Goal: Transaction & Acquisition: Purchase product/service

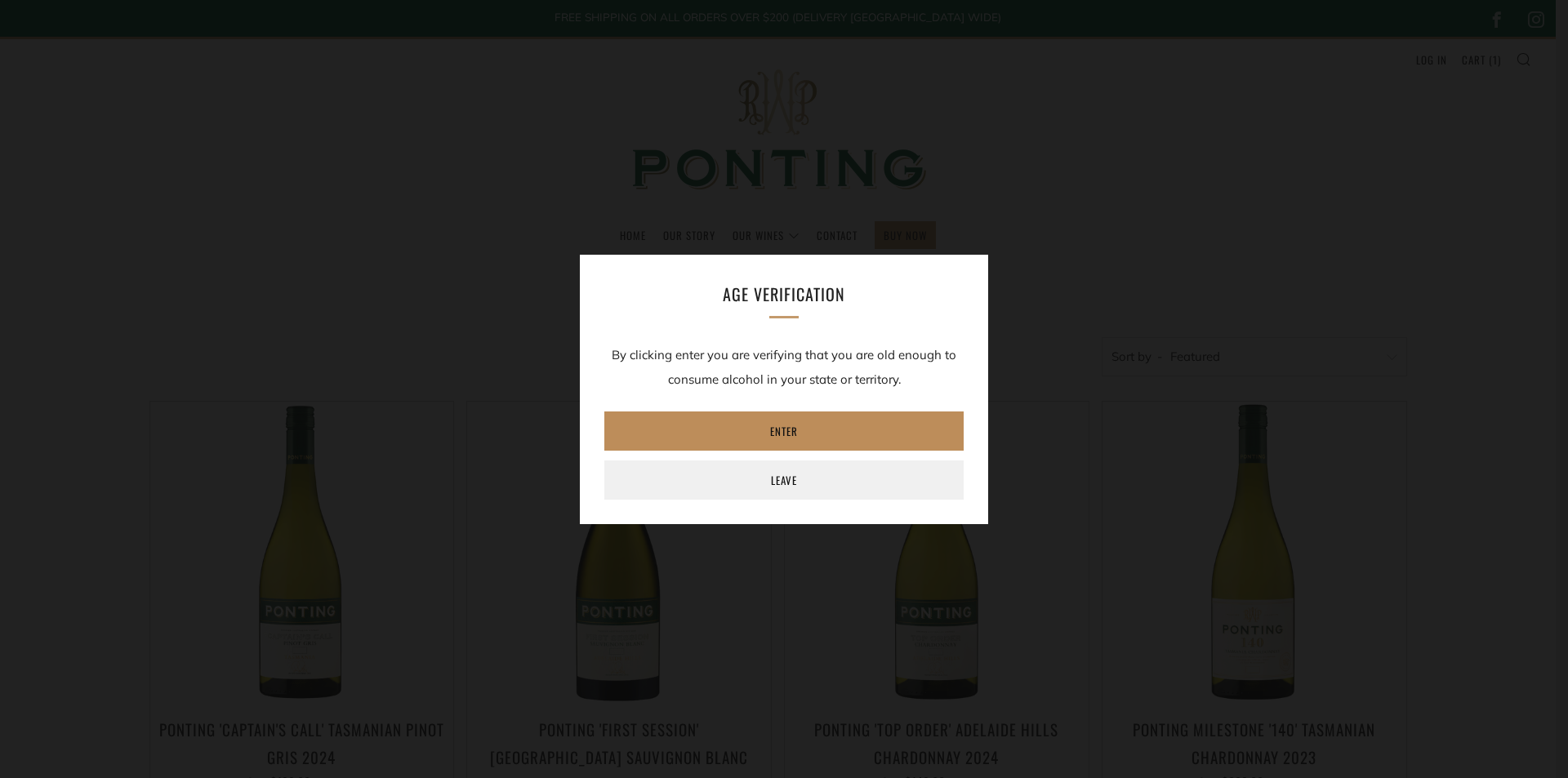
click at [696, 426] on link "Enter" at bounding box center [784, 431] width 360 height 39
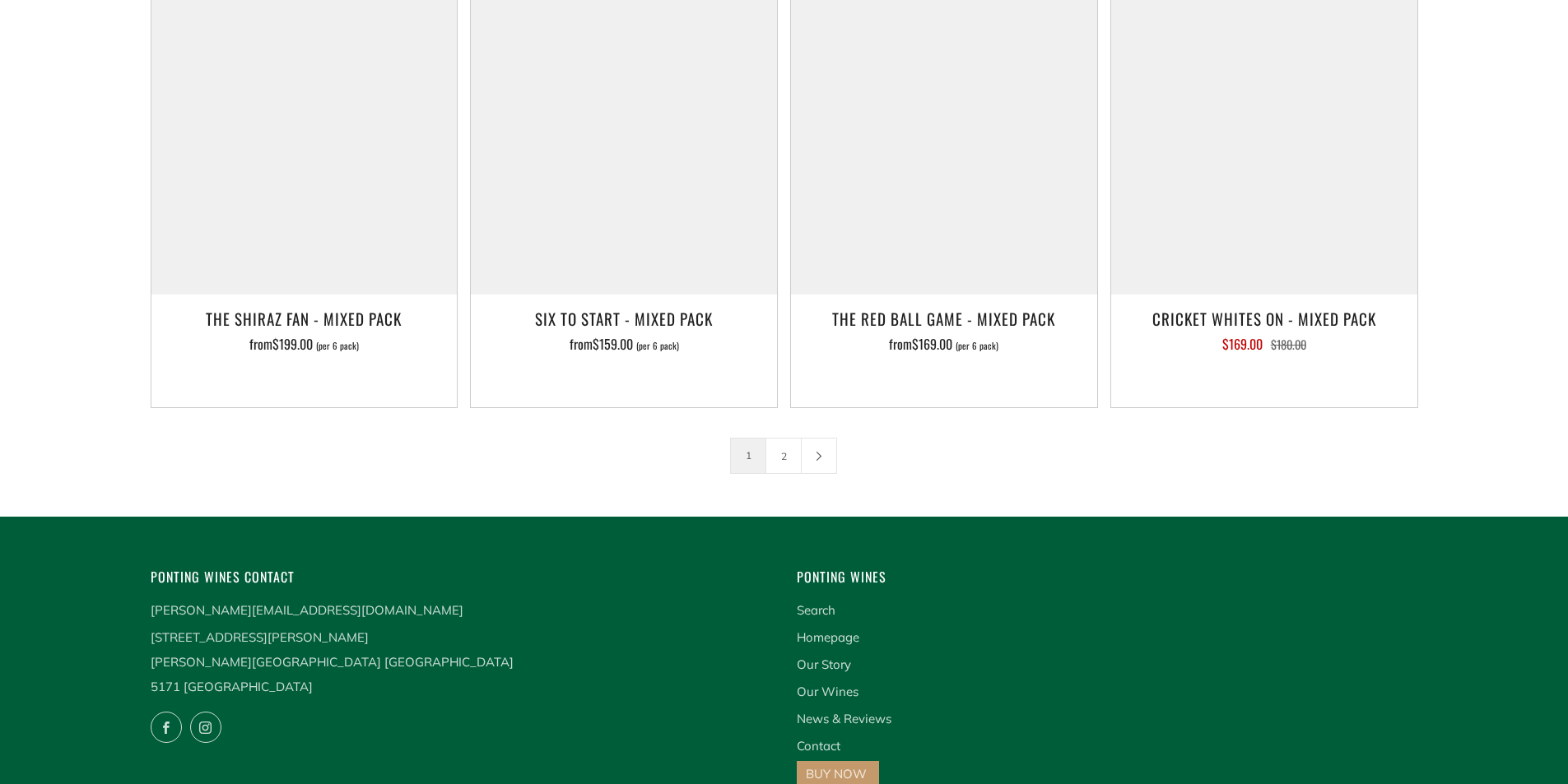
scroll to position [2715, 0]
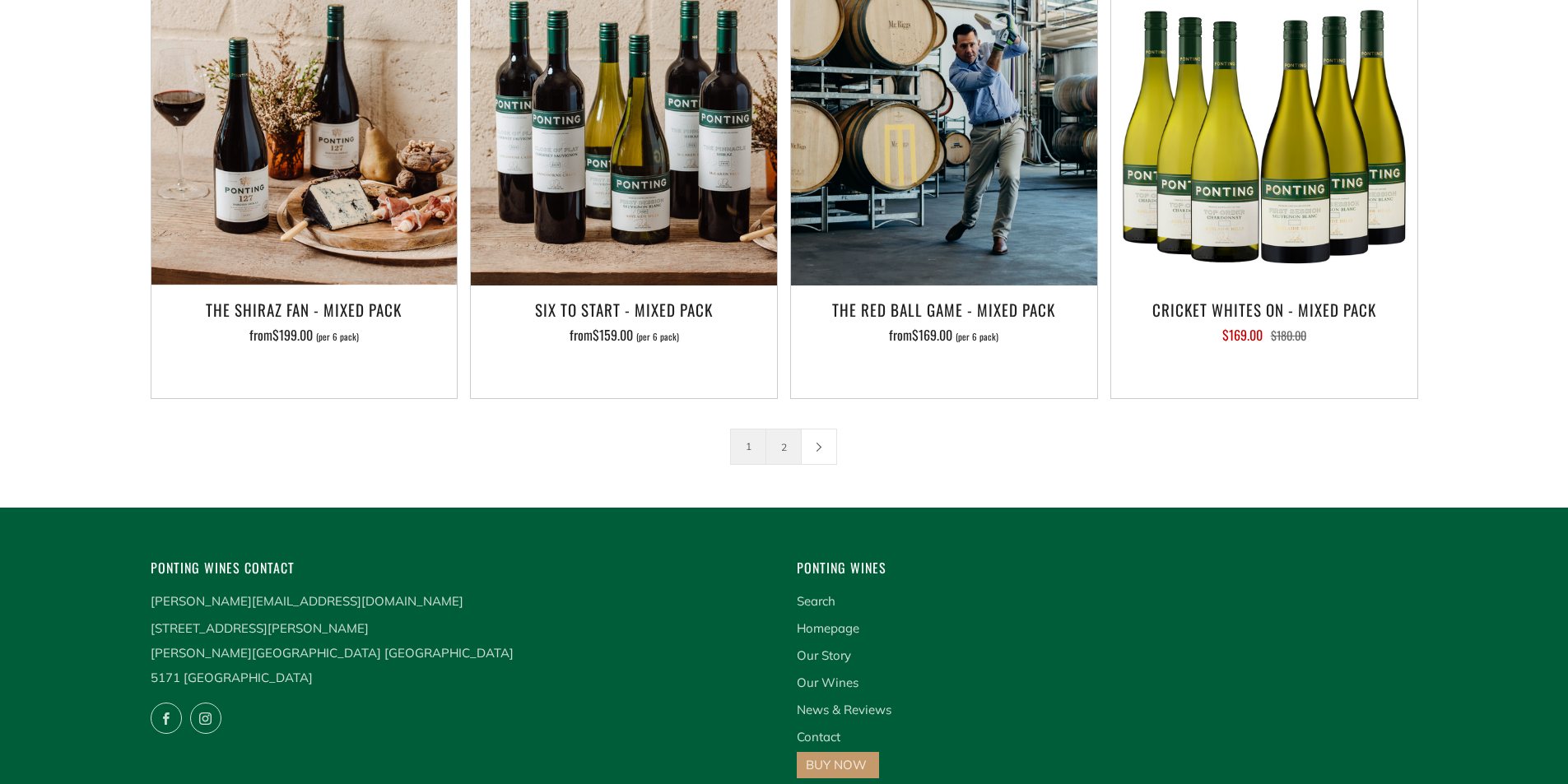
click at [784, 429] on link "2" at bounding box center [784, 446] width 34 height 34
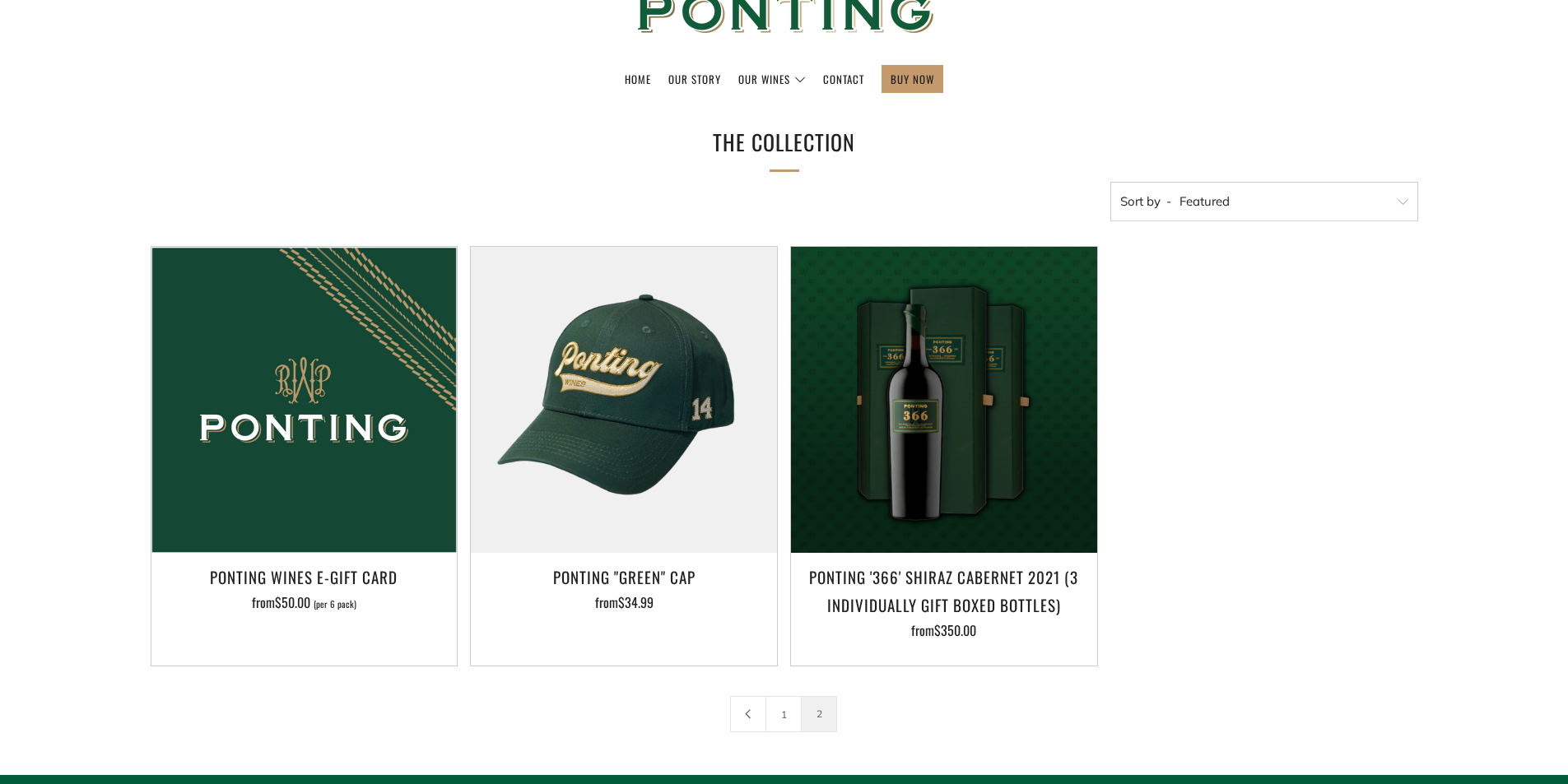
scroll to position [164, 0]
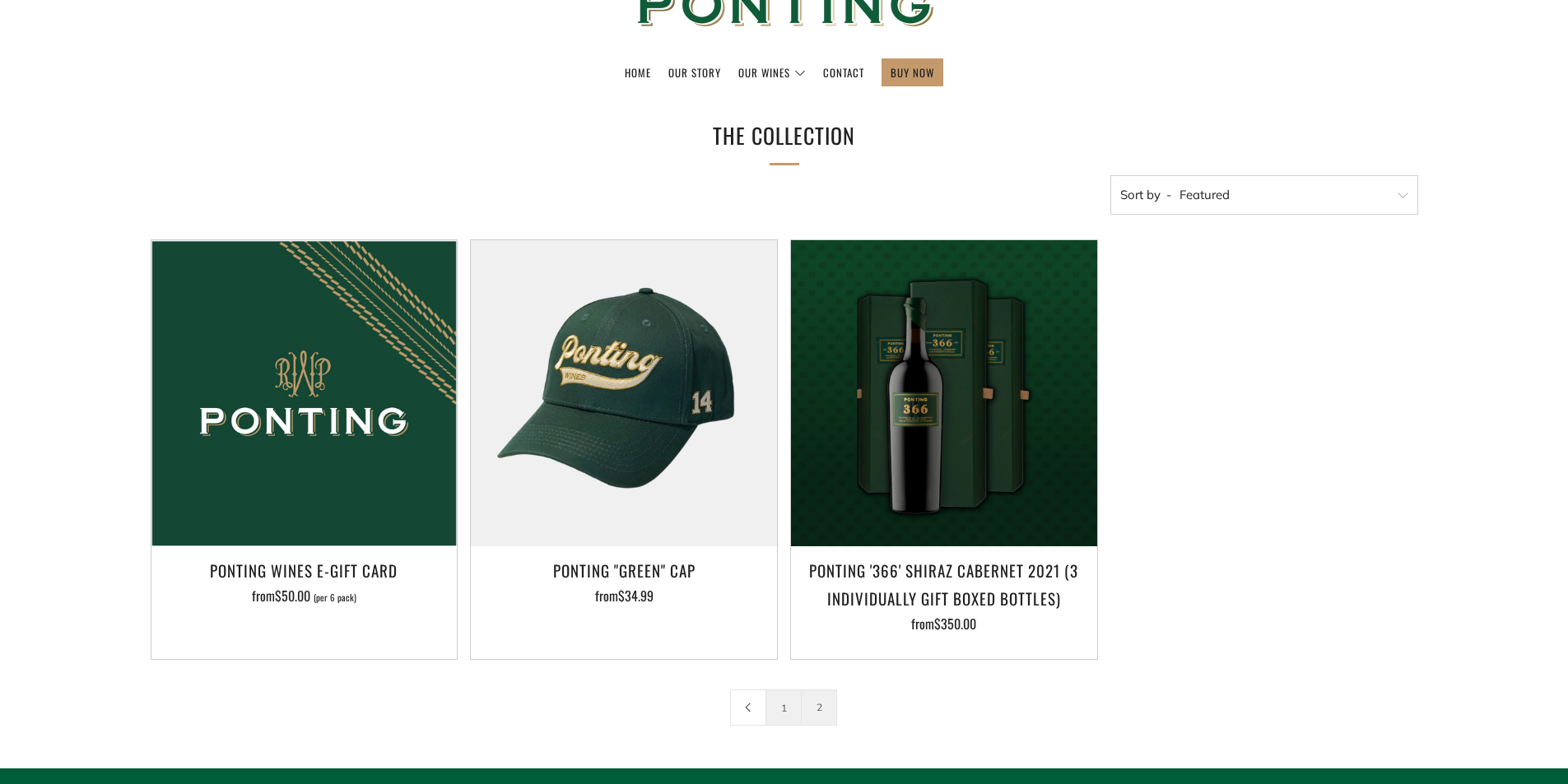
click at [777, 697] on link "1" at bounding box center [784, 707] width 34 height 34
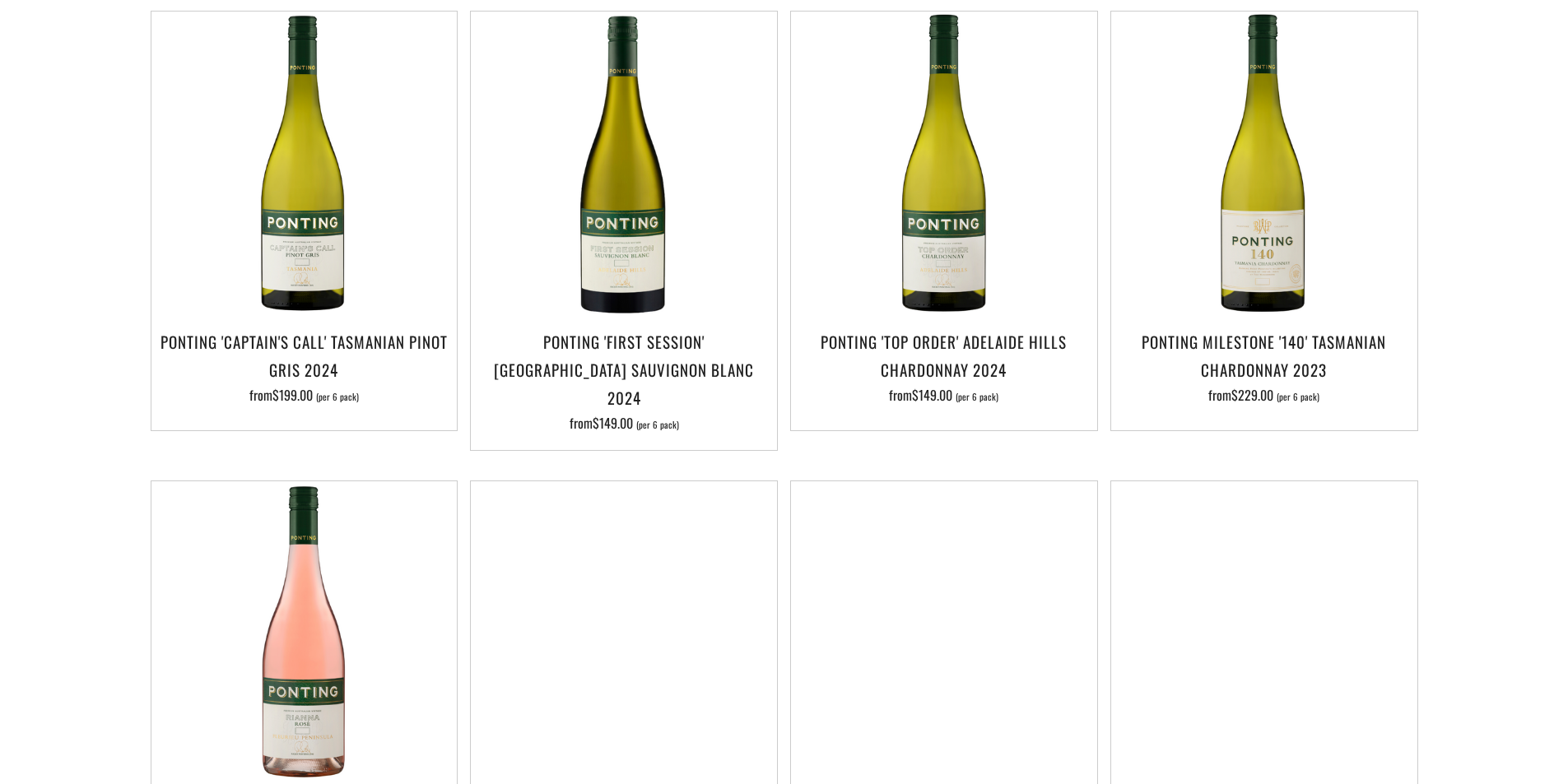
scroll to position [411, 0]
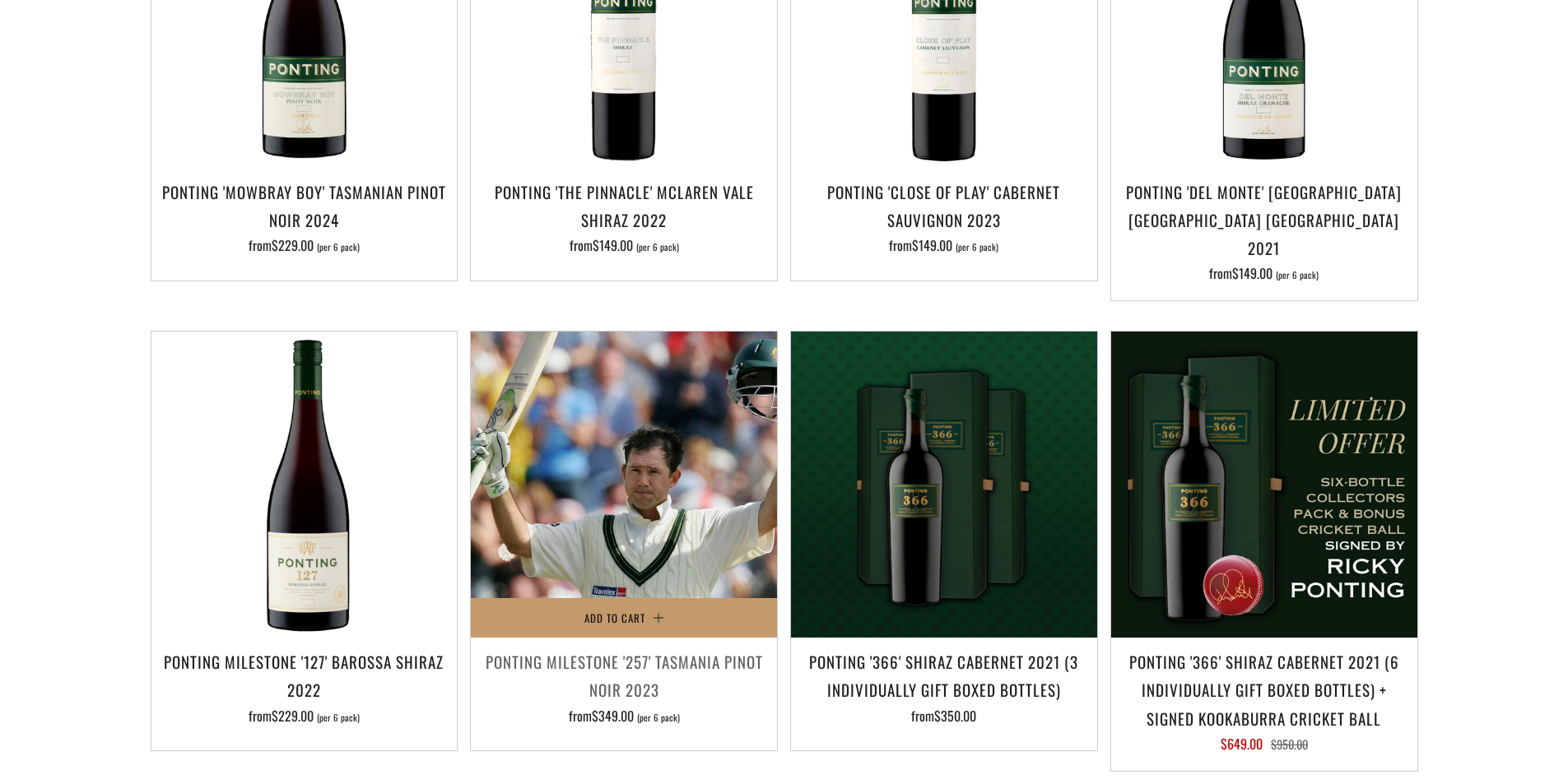
scroll to position [1069, 0]
